Goal: Find specific page/section: Find specific page/section

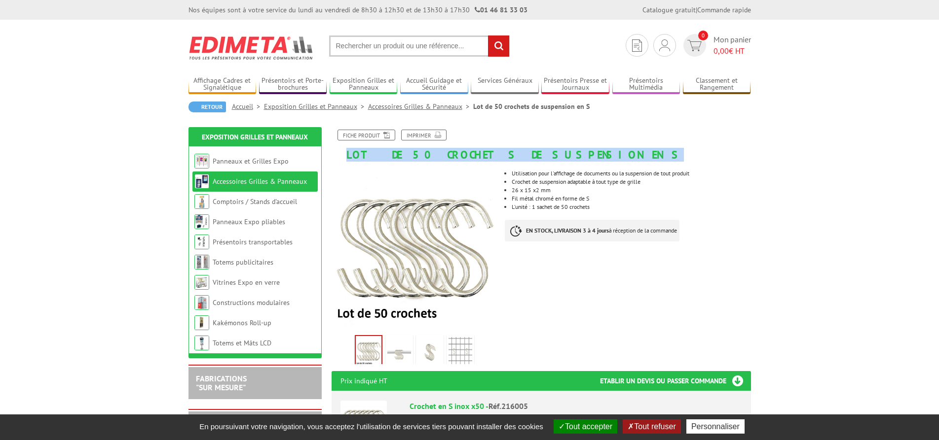
drag, startPoint x: 553, startPoint y: 153, endPoint x: 346, endPoint y: 154, distance: 207.7
click at [346, 154] on h1 "Lot de 50 crochets de suspension en S" at bounding box center [541, 145] width 434 height 31
copy h1 "Lot de 50 crochets de suspension en S"
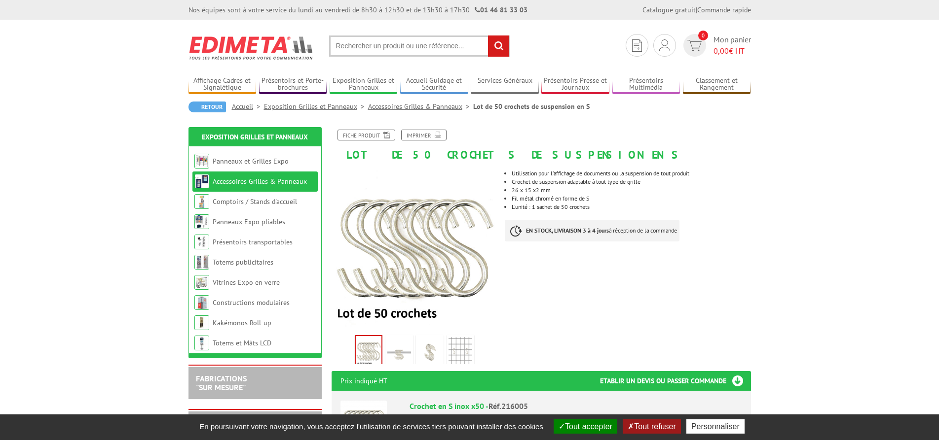
click at [388, 45] on input "text" at bounding box center [419, 46] width 181 height 21
paste input "Lot de 50 crochets de suspension en S"
type input "Lot de 50 crochets de suspension en S"
click at [366, 87] on em "Lot de 50 crochets de suspension en S" at bounding box center [400, 84] width 116 height 9
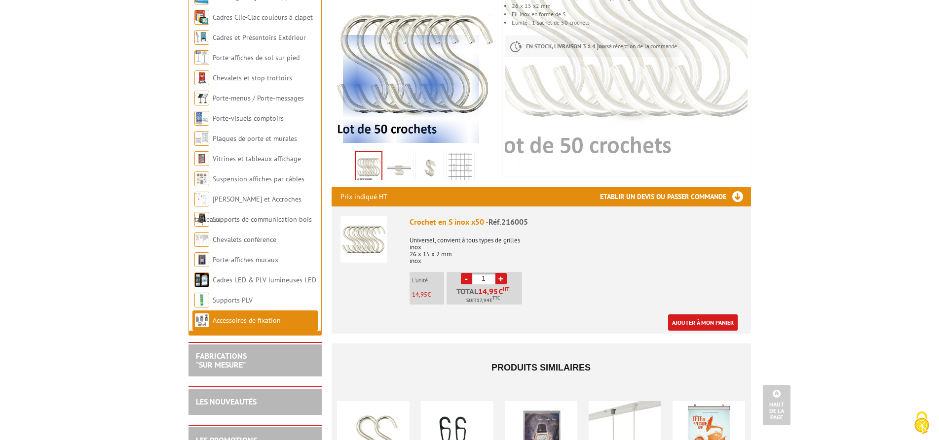
scroll to position [117, 0]
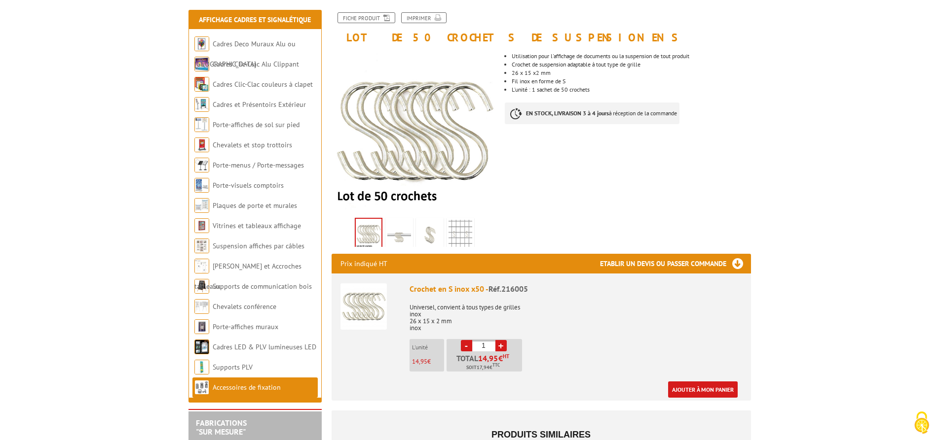
click at [235, 393] on li "Accessoires de fixation" at bounding box center [254, 388] width 125 height 20
click at [238, 385] on link "Accessoires de fixation" at bounding box center [247, 387] width 68 height 9
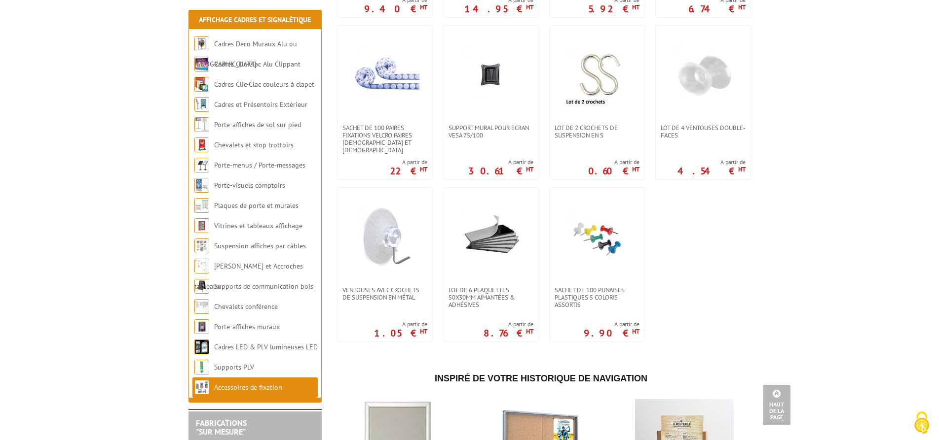
scroll to position [738, 0]
